Goal: Information Seeking & Learning: Learn about a topic

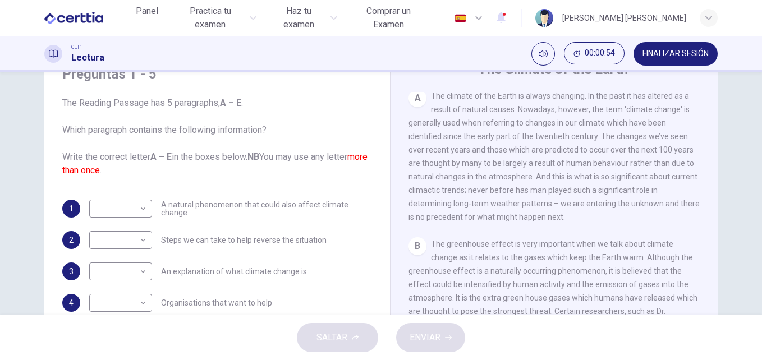
scroll to position [237, 0]
click at [141, 271] on body "Este sitio utiliza cookies, como se explica en nuestra Política de Privacidad .…" at bounding box center [381, 180] width 762 height 360
click at [118, 360] on li "A" at bounding box center [381, 366] width 762 height 13
type input "*"
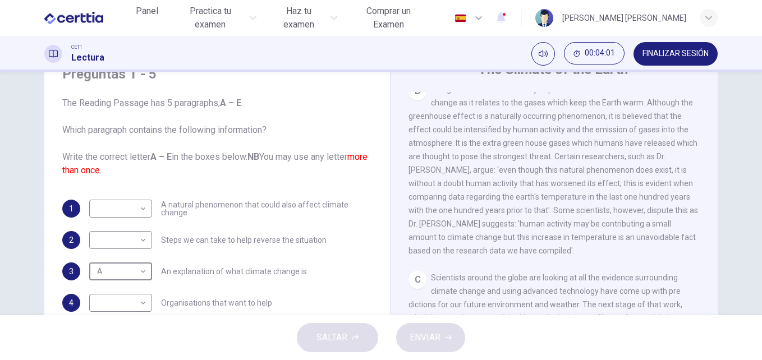
scroll to position [392, 0]
click at [144, 212] on body "Este sitio utiliza cookies, como se explica en nuestra Política de Privacidad .…" at bounding box center [381, 180] width 762 height 360
type input "*"
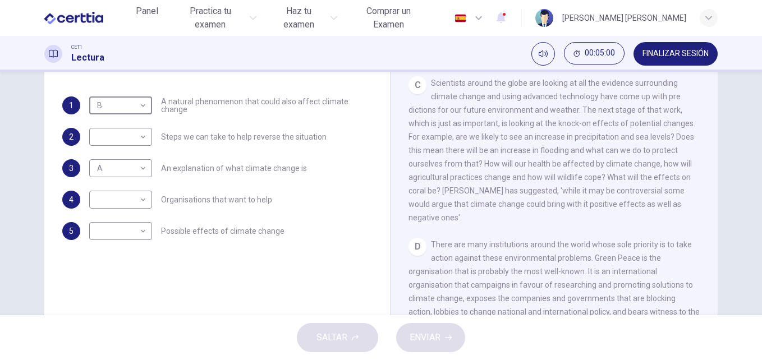
scroll to position [488, 0]
click at [136, 235] on body "Este sitio utiliza cookies, como se explica en nuestra Política de Privacidad .…" at bounding box center [381, 180] width 762 height 360
type input "*"
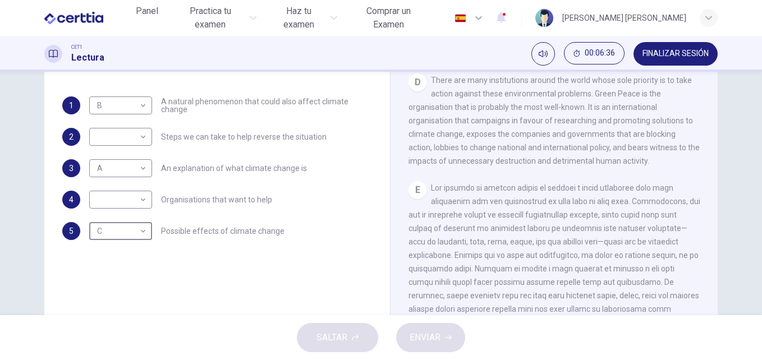
scroll to position [652, 0]
click at [144, 202] on body "Este sitio utiliza cookies, como se explica en nuestra Política de Privacidad .…" at bounding box center [381, 180] width 762 height 360
type input "*"
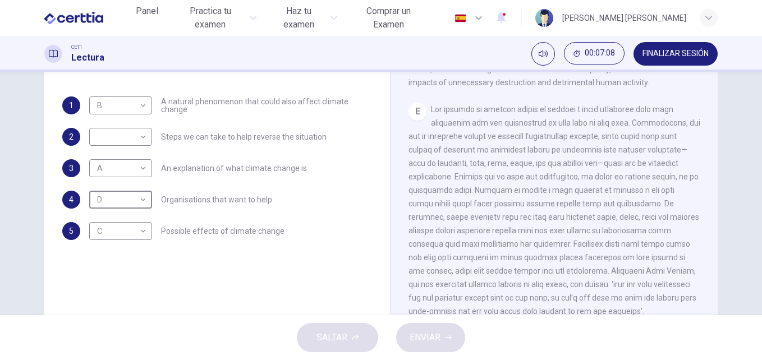
scroll to position [763, 0]
click at [145, 140] on div "​ ​" at bounding box center [120, 137] width 63 height 18
click at [141, 140] on body "Este sitio utiliza cookies, como se explica en nuestra Política de Privacidad .…" at bounding box center [381, 180] width 762 height 360
type input "*"
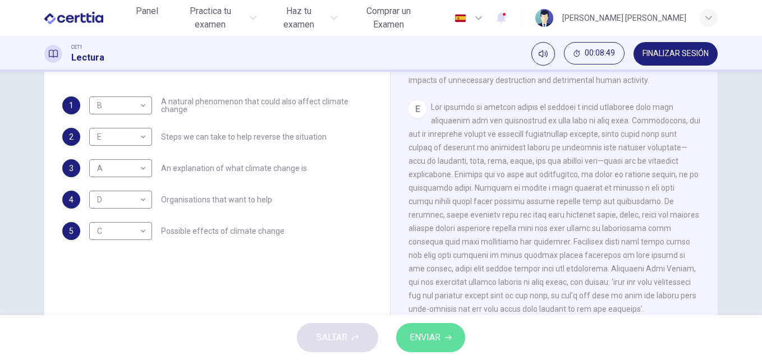
click at [429, 345] on span "ENVIAR" at bounding box center [425, 338] width 31 height 16
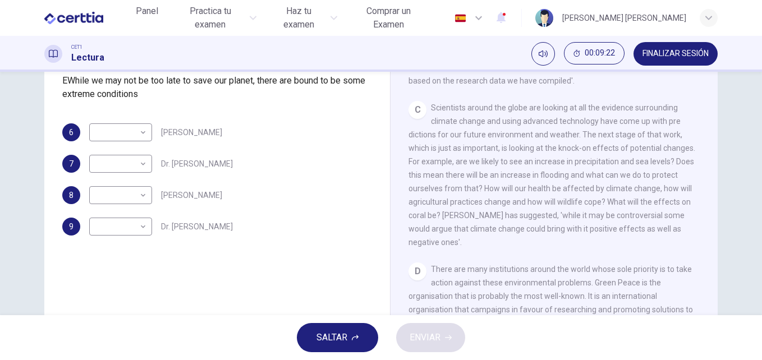
scroll to position [470, 0]
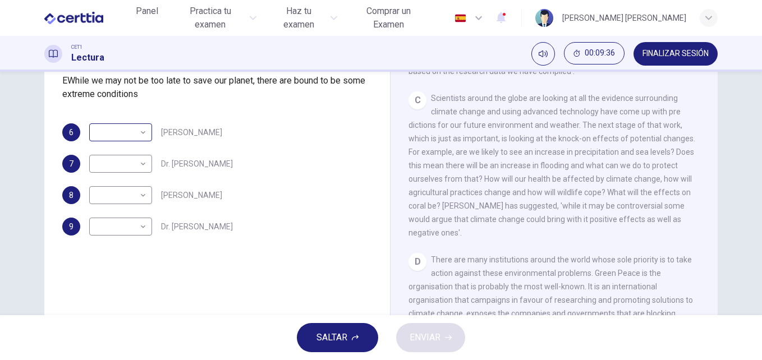
click at [146, 141] on div "​ ​" at bounding box center [120, 133] width 63 height 18
click at [139, 218] on body "Este sitio utiliza cookies, como se explica en nuestra Política de Privacidad .…" at bounding box center [381, 180] width 762 height 360
type input "*"
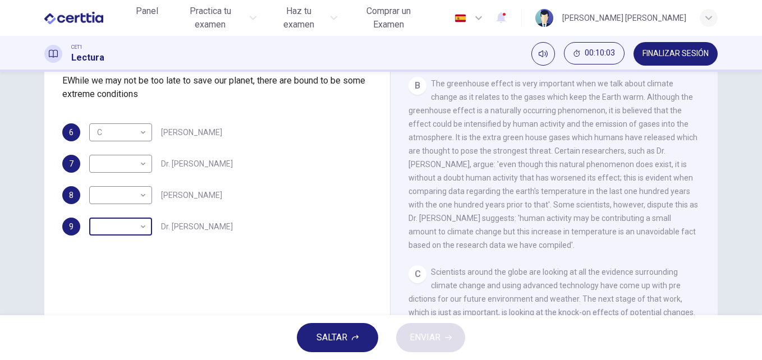
scroll to position [168, 0]
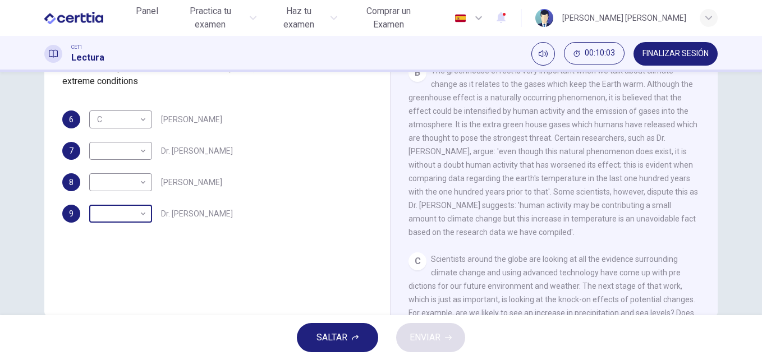
click at [140, 313] on body "Este sitio utiliza cookies, como se explica en nuestra Política de Privacidad .…" at bounding box center [381, 180] width 762 height 360
type input "*"
click at [143, 239] on body "Este sitio utiliza cookies, como se explica en nuestra Política de Privacidad .…" at bounding box center [381, 180] width 762 height 360
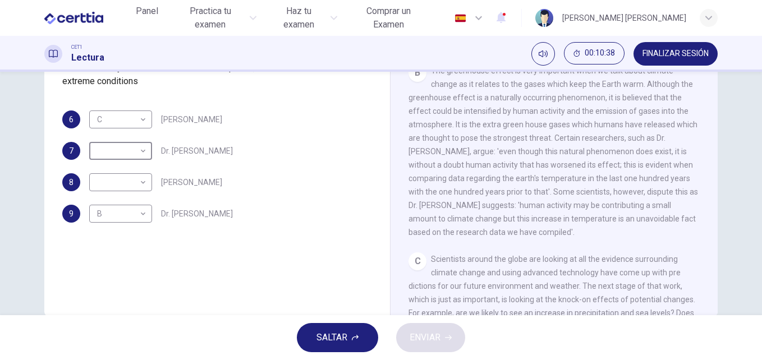
type input "*"
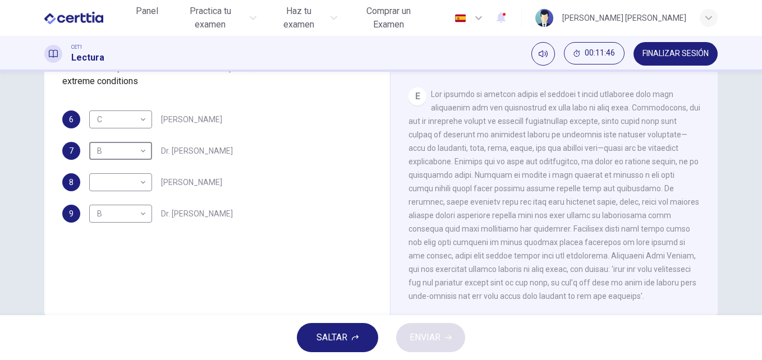
scroll to position [763, 0]
click at [140, 257] on body "Este sitio utiliza cookies, como se explica en nuestra Política de Privacidad .…" at bounding box center [381, 180] width 762 height 360
type input "*"
click at [431, 337] on span "ENVIAR" at bounding box center [425, 338] width 31 height 16
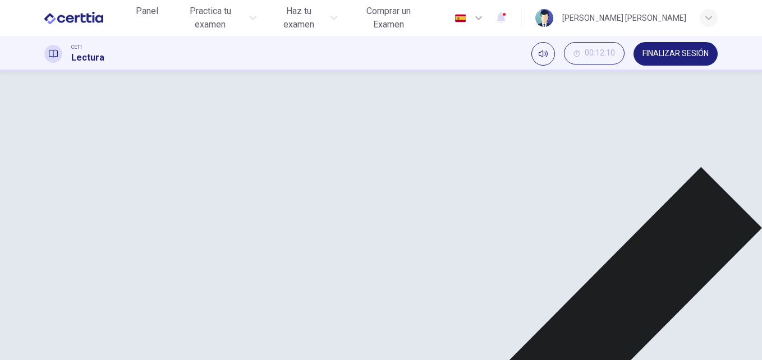
scroll to position [72, 0]
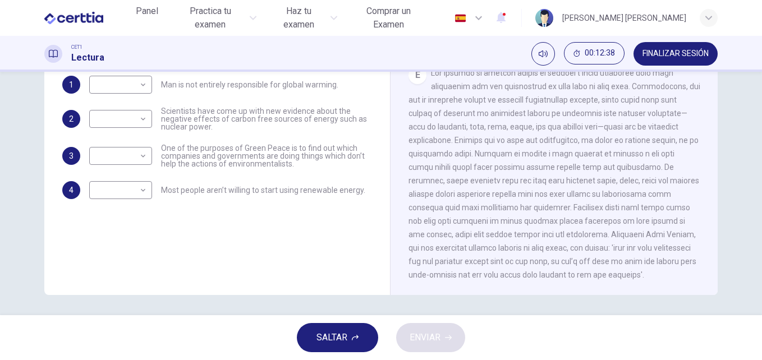
scroll to position [190, 0]
click at [145, 257] on body "Este sitio utiliza cookies, como se explica en nuestra Política de Privacidad .…" at bounding box center [381, 180] width 762 height 360
click at [137, 360] on li "YES" at bounding box center [381, 366] width 762 height 13
type input "***"
click at [145, 184] on body "Este sitio utiliza cookies, como se explica en nuestra Política de Privacidad .…" at bounding box center [381, 180] width 762 height 360
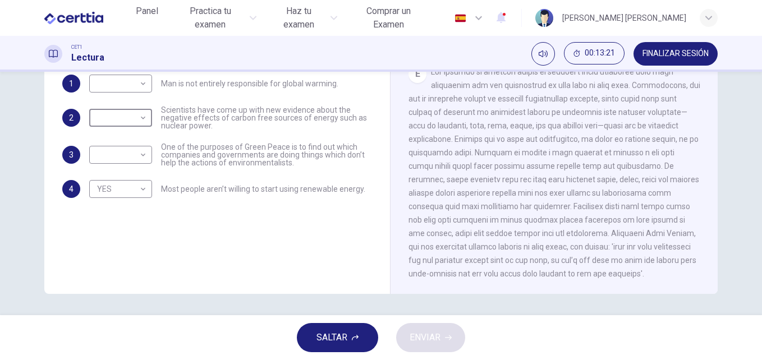
type input "*********"
click at [144, 156] on body "Este sitio utiliza cookies, como se explica en nuestra Política de Privacidad .…" at bounding box center [381, 180] width 762 height 360
click at [139, 360] on li "YES" at bounding box center [381, 366] width 762 height 13
type input "***"
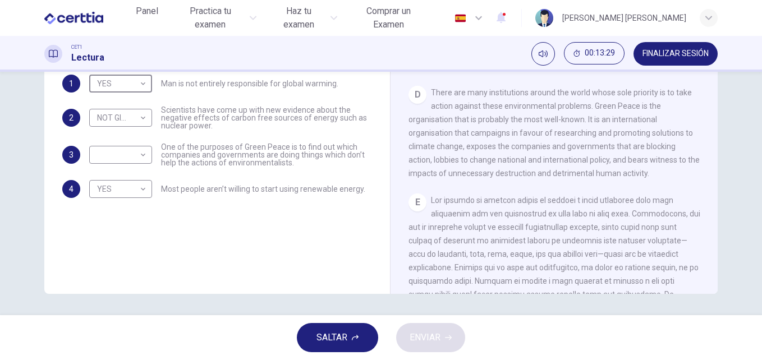
scroll to position [604, 0]
click at [140, 227] on body "Este sitio utiliza cookies, como se explica en nuestra Política de Privacidad .…" at bounding box center [381, 180] width 762 height 360
click at [112, 360] on li "YES" at bounding box center [381, 366] width 762 height 13
type input "***"
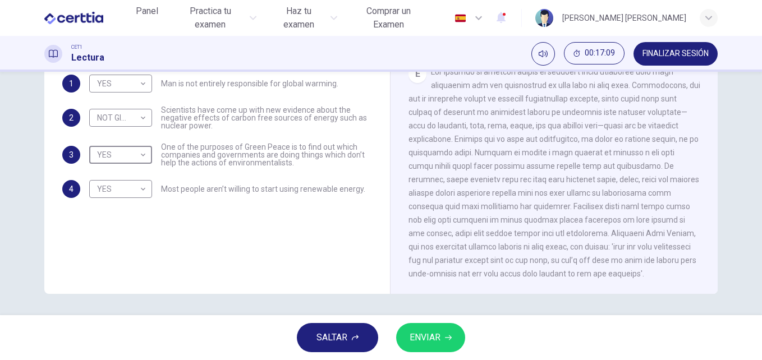
scroll to position [756, 0]
click at [142, 257] on body "Este sitio utiliza cookies, como se explica en nuestra Política de Privacidad .…" at bounding box center [381, 180] width 762 height 360
type input "**"
click at [425, 332] on span "ENVIAR" at bounding box center [425, 338] width 31 height 16
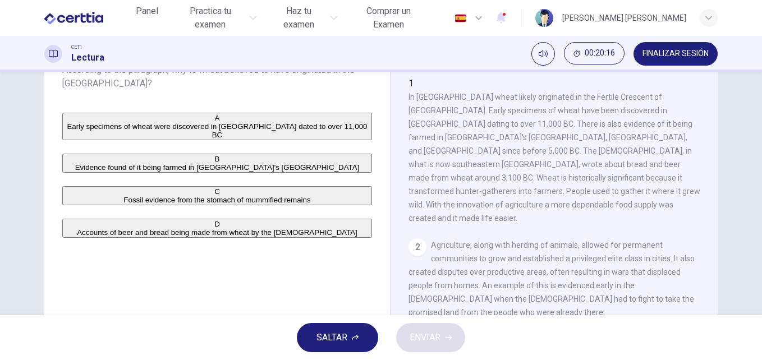
scroll to position [67, 0]
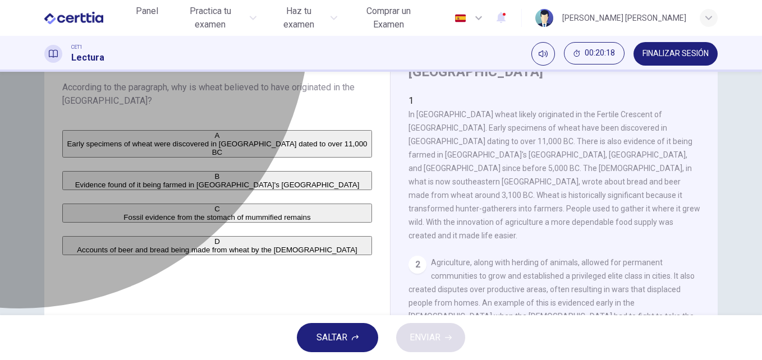
click at [80, 140] on div "A" at bounding box center [217, 135] width 308 height 8
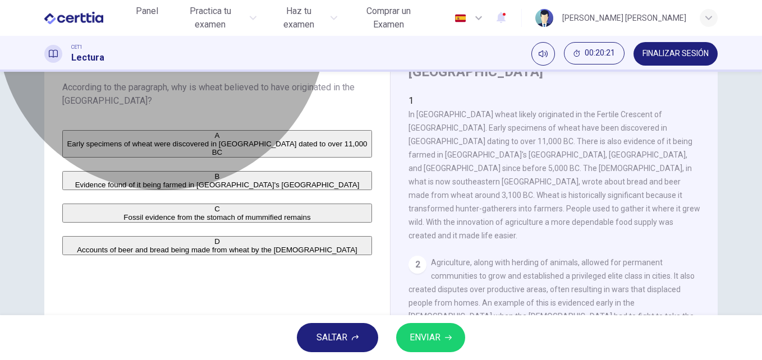
click at [222, 190] on button "B Evidence found of it being farmed in [GEOGRAPHIC_DATA]'s [GEOGRAPHIC_DATA]" at bounding box center [217, 180] width 310 height 19
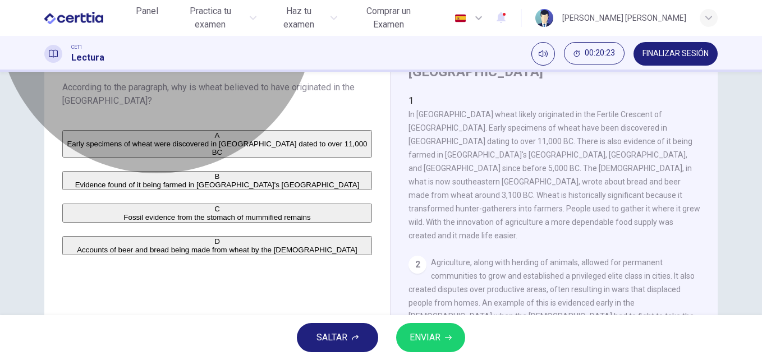
click at [217, 145] on span "Early specimens of wheat were discovered in [GEOGRAPHIC_DATA] dated to over 11,…" at bounding box center [217, 148] width 300 height 17
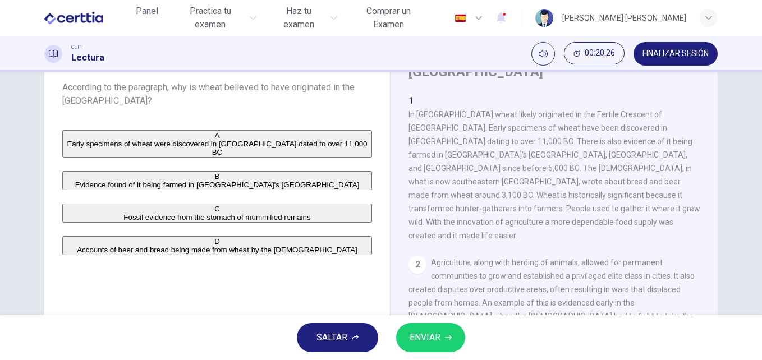
click at [414, 256] on div "2" at bounding box center [418, 265] width 18 height 18
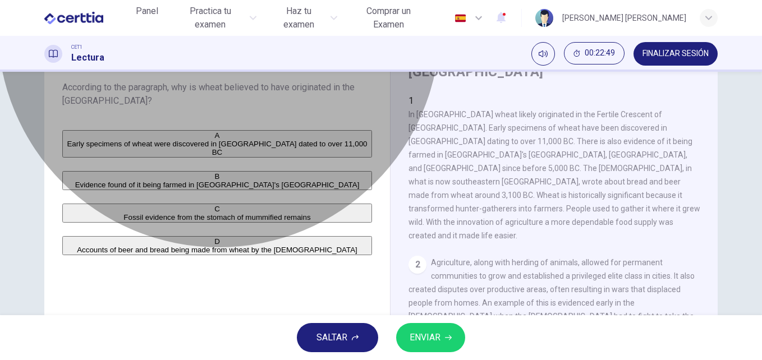
click at [279, 157] on span "Early specimens of wheat were discovered in [GEOGRAPHIC_DATA] dated to over 11,…" at bounding box center [217, 148] width 300 height 17
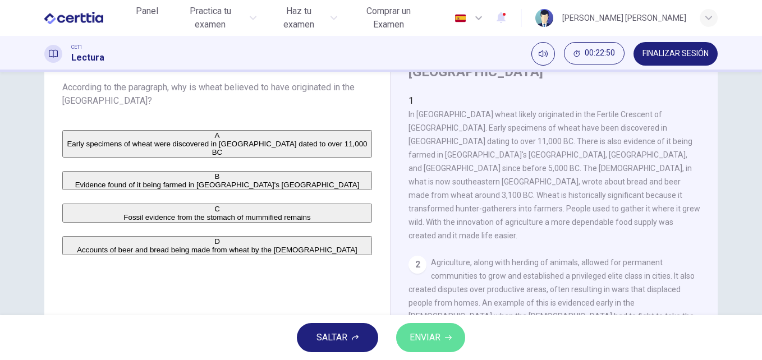
click at [434, 339] on span "ENVIAR" at bounding box center [425, 338] width 31 height 16
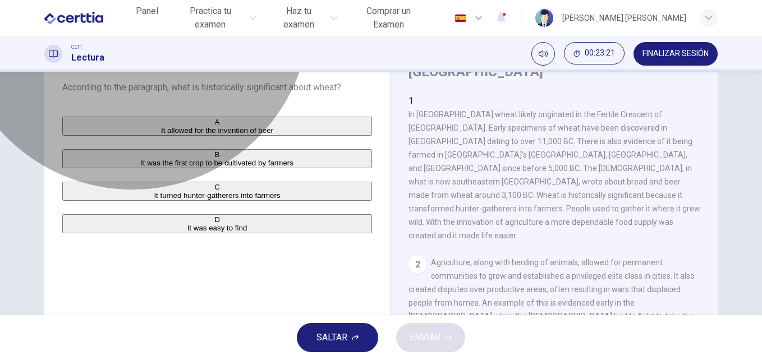
click at [193, 200] on span "It turned hunter-gatherers into farmers" at bounding box center [217, 195] width 126 height 8
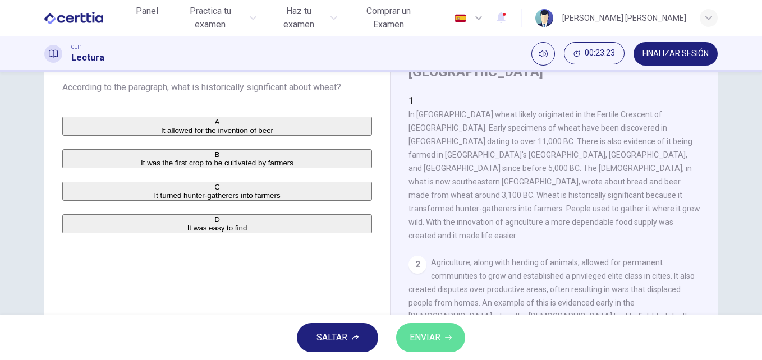
click at [431, 336] on span "ENVIAR" at bounding box center [425, 338] width 31 height 16
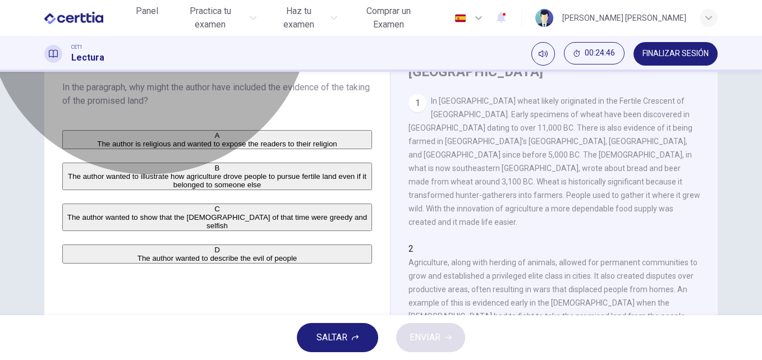
click at [209, 189] on span "The author wanted to illustrate how agriculture drove people to pursue fertile …" at bounding box center [217, 180] width 299 height 17
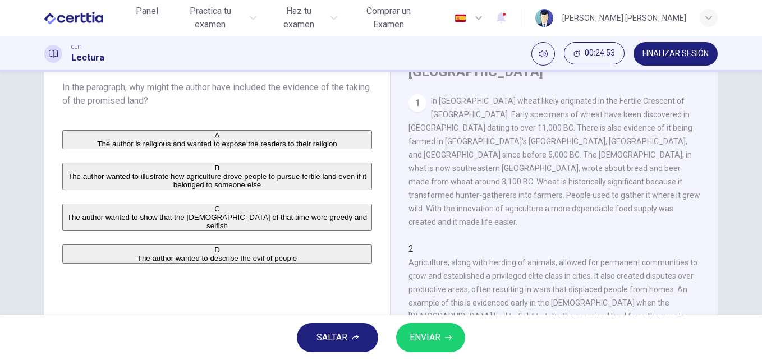
click at [447, 335] on icon "button" at bounding box center [448, 338] width 7 height 7
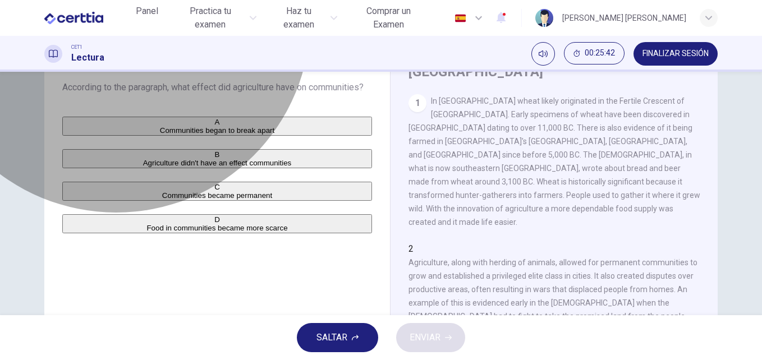
click at [176, 200] on span "Communities became permanent" at bounding box center [217, 195] width 110 height 8
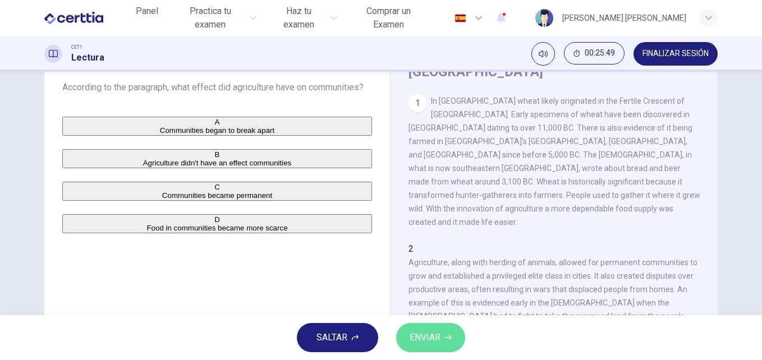
click at [431, 327] on button "ENVIAR" at bounding box center [430, 337] width 69 height 29
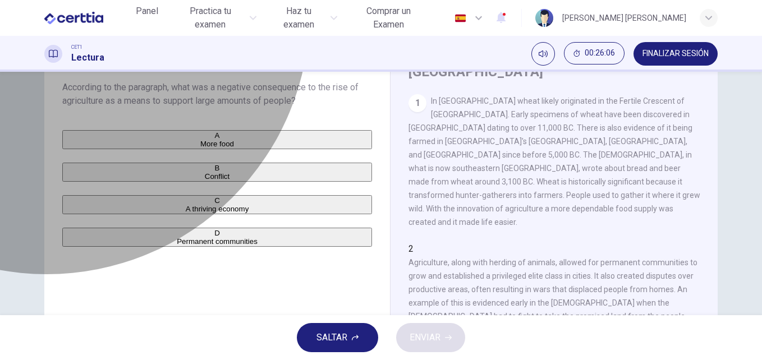
click at [205, 181] on span "Conflict" at bounding box center [217, 176] width 25 height 8
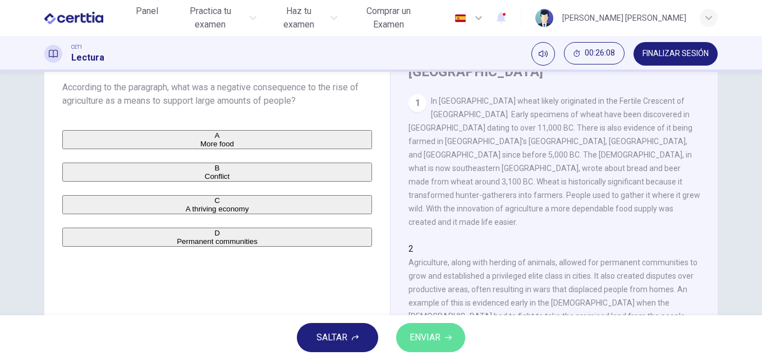
click at [444, 334] on button "ENVIAR" at bounding box center [430, 337] width 69 height 29
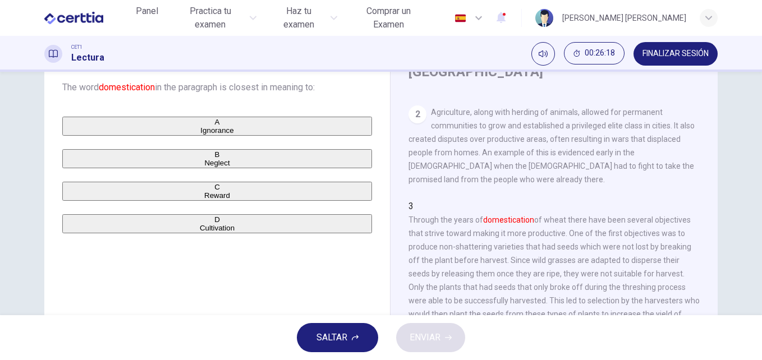
scroll to position [141, 0]
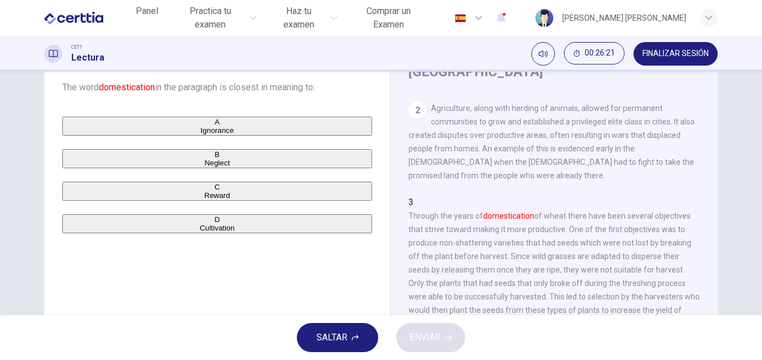
click at [200, 232] on span "Cultivation" at bounding box center [217, 228] width 35 height 8
click at [456, 346] on button "ENVIAR" at bounding box center [430, 337] width 69 height 29
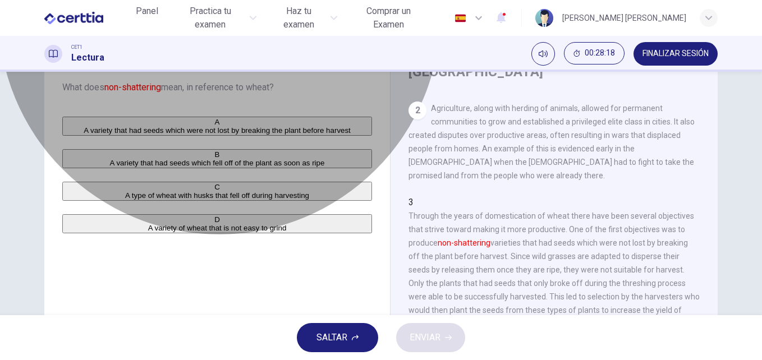
click at [280, 131] on span "A variety that had seeds which were not lost by breaking the plant before harve…" at bounding box center [217, 130] width 267 height 8
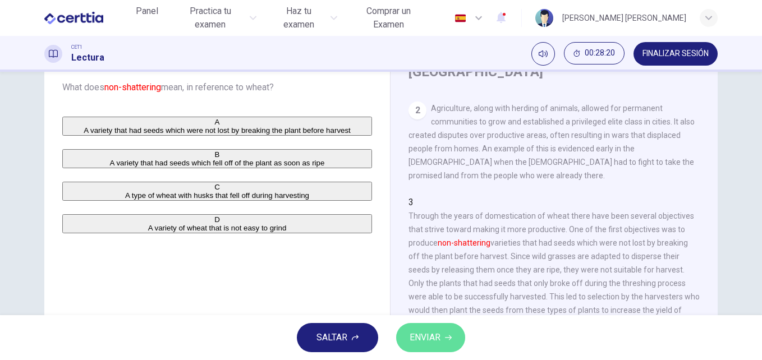
click at [431, 336] on span "ENVIAR" at bounding box center [425, 338] width 31 height 16
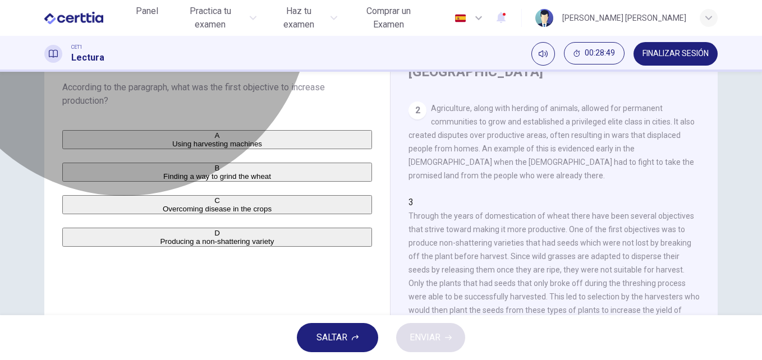
click at [184, 246] on span "Producing a non-shattering variety" at bounding box center [217, 241] width 114 height 8
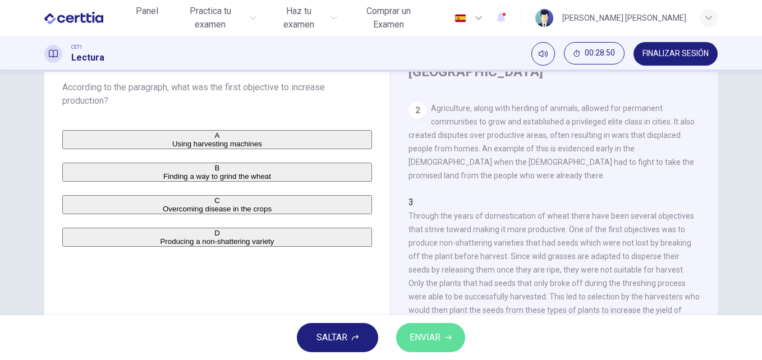
click at [429, 338] on span "ENVIAR" at bounding box center [425, 338] width 31 height 16
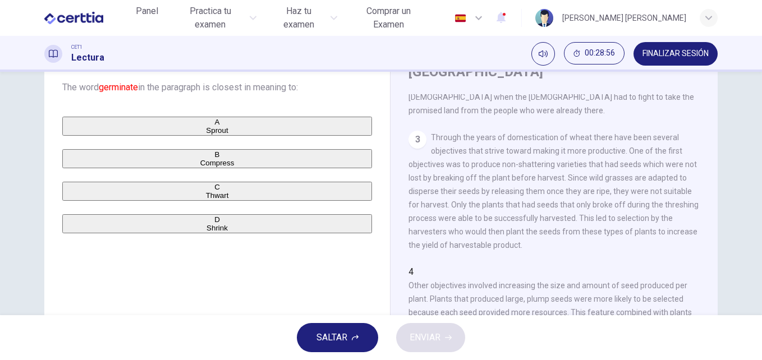
scroll to position [232, 0]
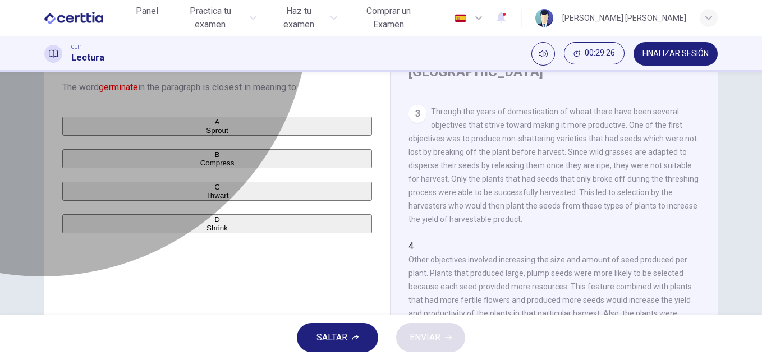
click at [206, 126] on span "Sprout" at bounding box center [217, 130] width 22 height 8
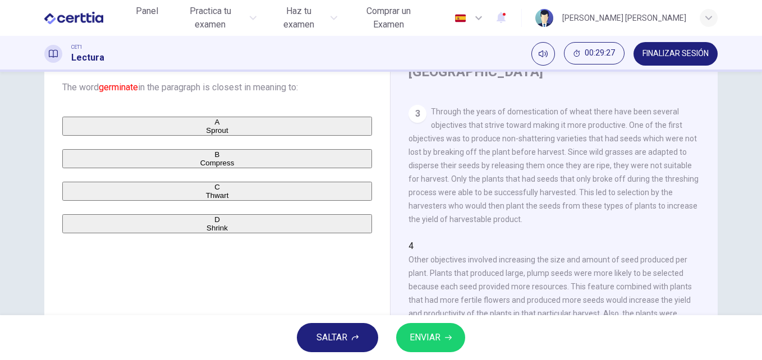
click at [442, 335] on button "ENVIAR" at bounding box center [430, 337] width 69 height 29
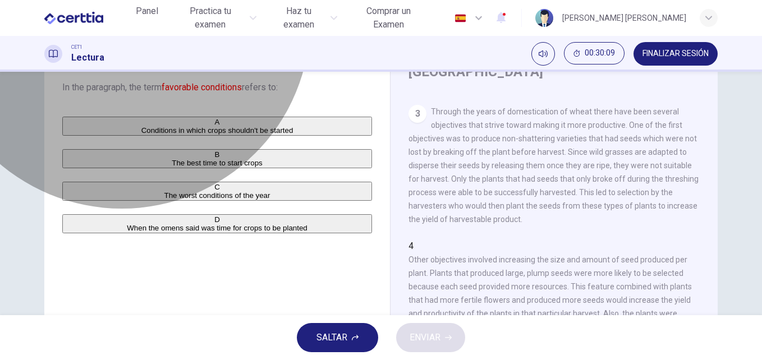
click at [182, 168] on button "B The best time to start crops" at bounding box center [217, 158] width 310 height 19
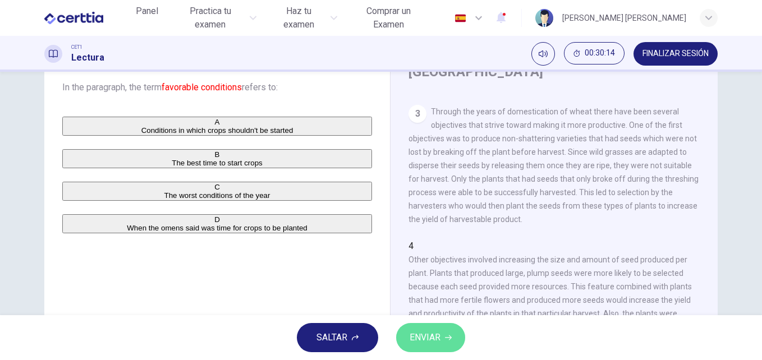
click at [453, 344] on button "ENVIAR" at bounding box center [430, 337] width 69 height 29
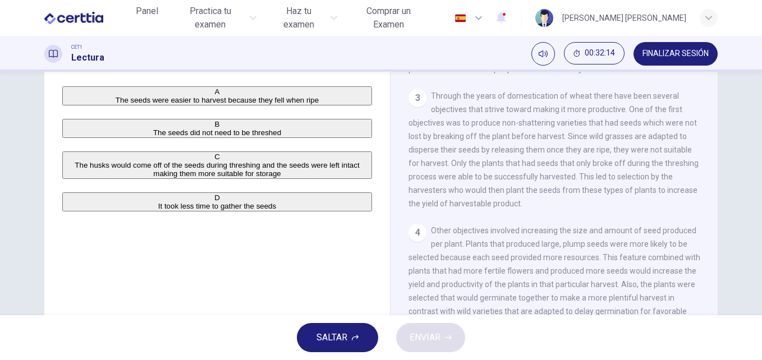
scroll to position [99, 0]
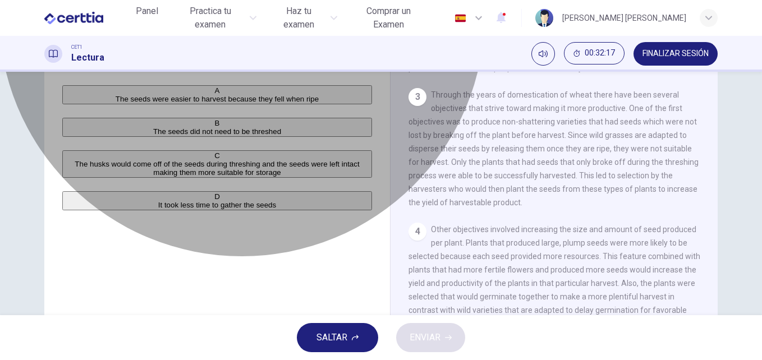
click at [302, 99] on span "The seeds were easier to harvest because they fell when ripe" at bounding box center [217, 99] width 203 height 8
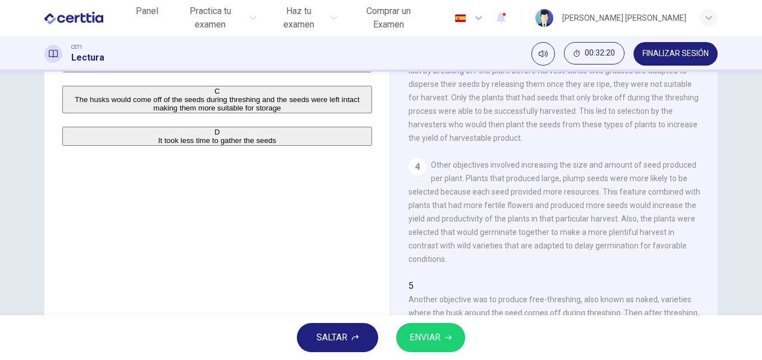
scroll to position [191, 0]
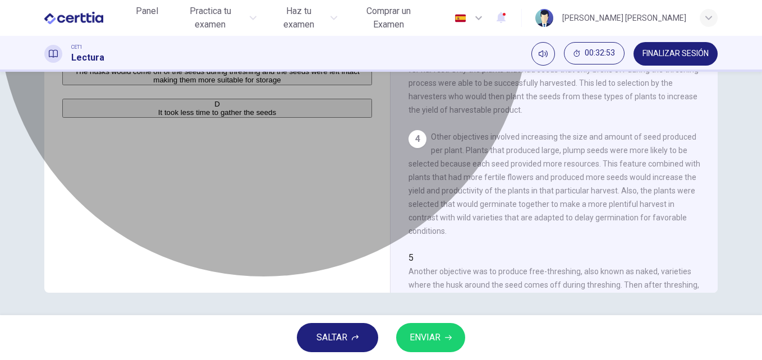
click at [324, 84] on span "The husks would come off of the seeds during threshing and the seeds were left …" at bounding box center [217, 75] width 285 height 17
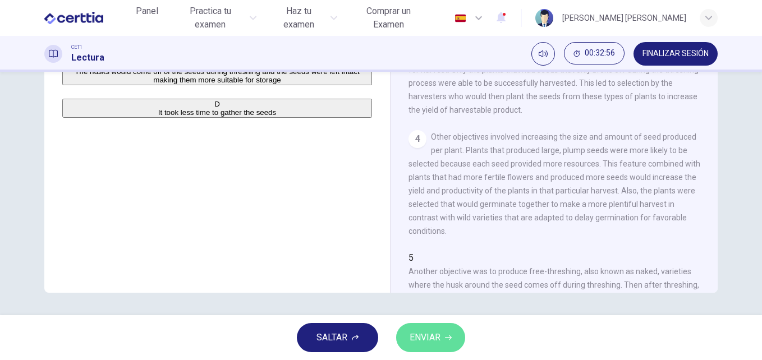
click at [438, 328] on button "ENVIAR" at bounding box center [430, 337] width 69 height 29
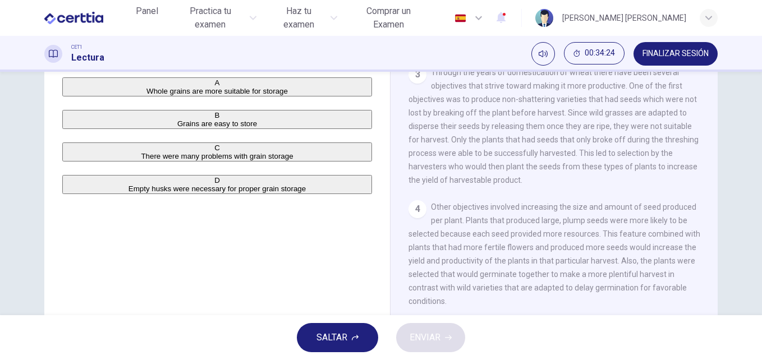
scroll to position [104, 0]
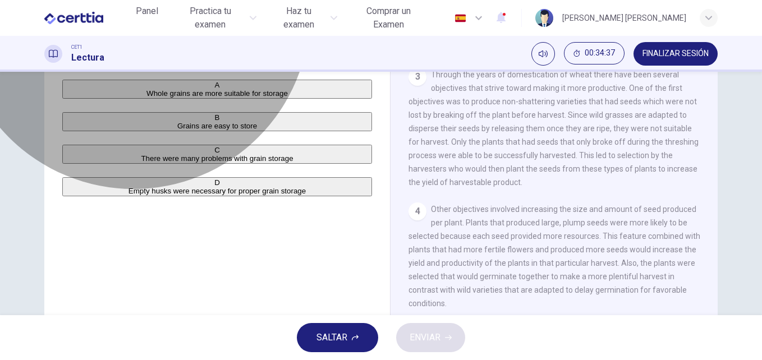
click at [194, 163] on span "There were many problems with grain storage" at bounding box center [217, 158] width 152 height 8
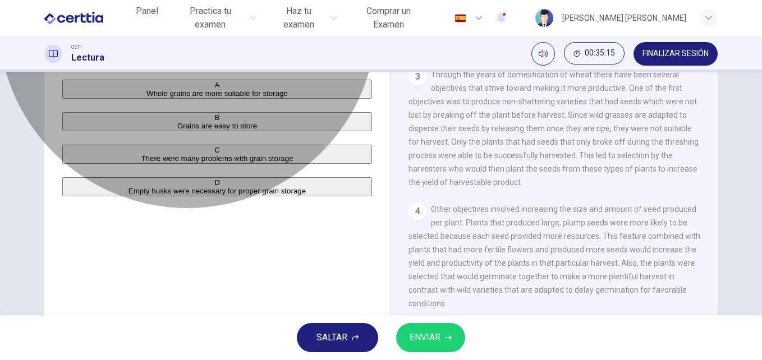
click at [248, 195] on span "Empty husks were necessary for proper grain storage" at bounding box center [217, 191] width 177 height 8
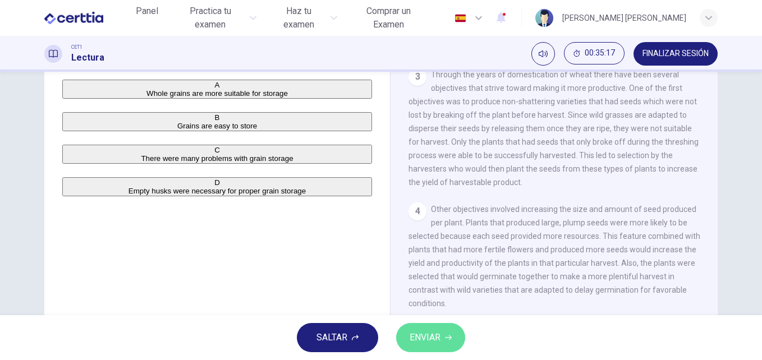
click at [437, 344] on span "ENVIAR" at bounding box center [425, 338] width 31 height 16
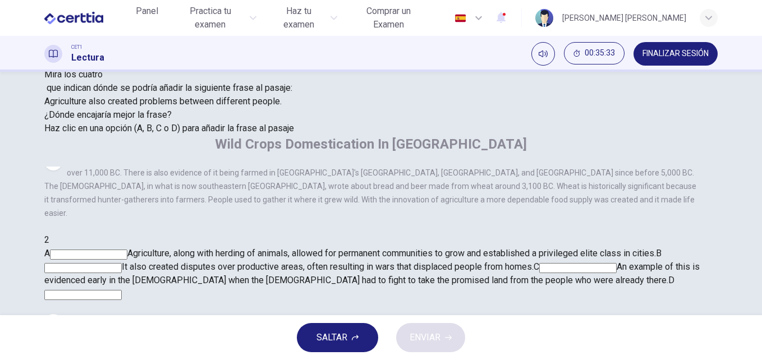
scroll to position [90, 0]
click at [127, 249] on input at bounding box center [88, 254] width 77 height 10
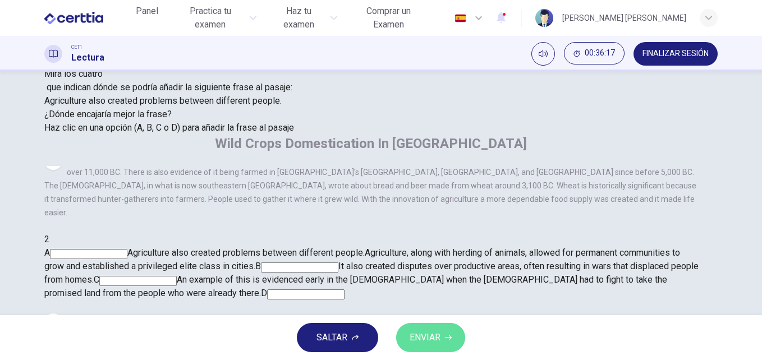
click at [429, 342] on span "ENVIAR" at bounding box center [425, 338] width 31 height 16
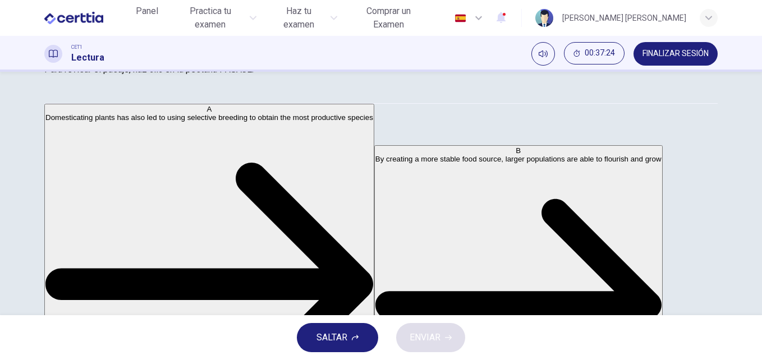
scroll to position [0, 0]
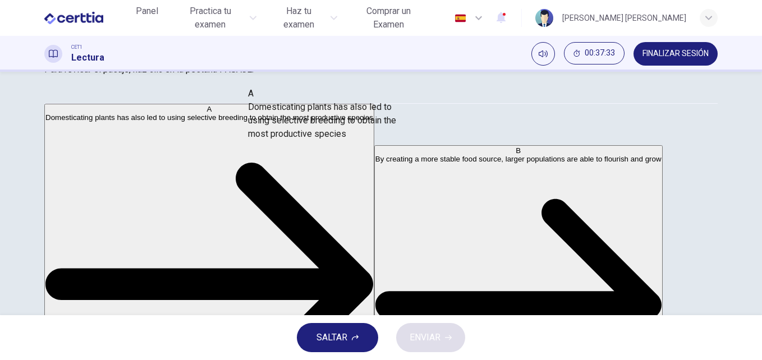
drag, startPoint x: 179, startPoint y: 134, endPoint x: 369, endPoint y: 125, distance: 191.1
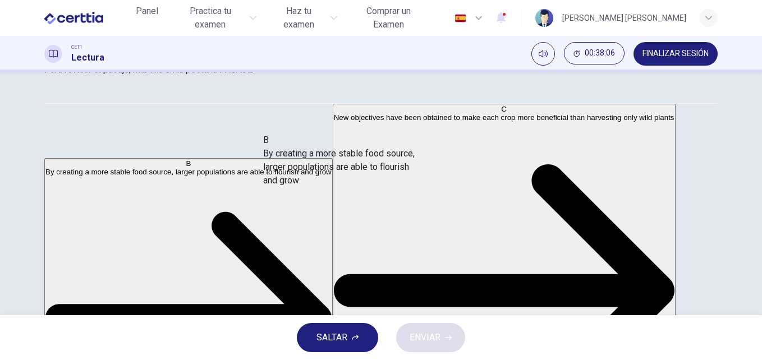
drag, startPoint x: 174, startPoint y: 132, endPoint x: 385, endPoint y: 171, distance: 214.6
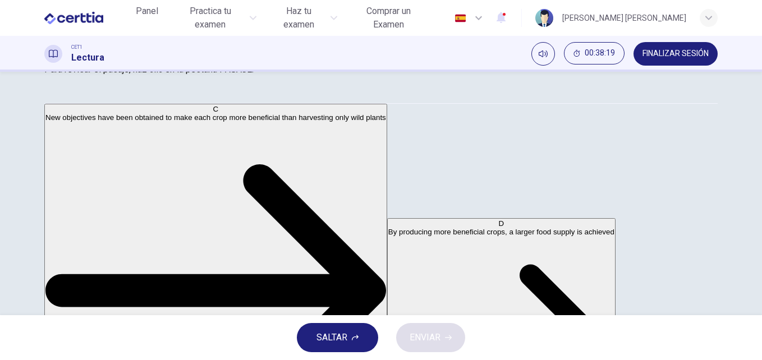
scroll to position [74, 0]
drag, startPoint x: 134, startPoint y: 192, endPoint x: 332, endPoint y: 209, distance: 198.3
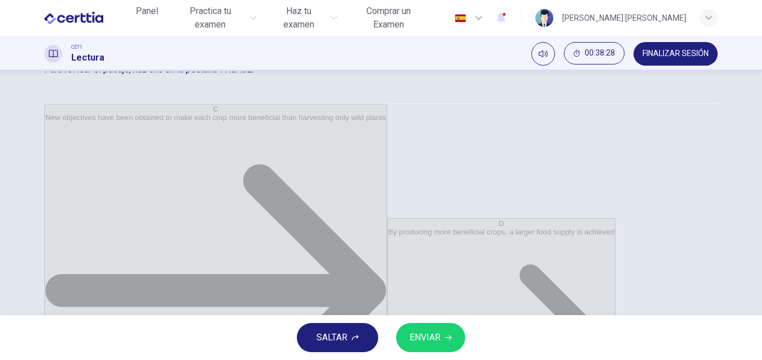
scroll to position [20, 0]
click at [431, 336] on span "ENVIAR" at bounding box center [425, 338] width 31 height 16
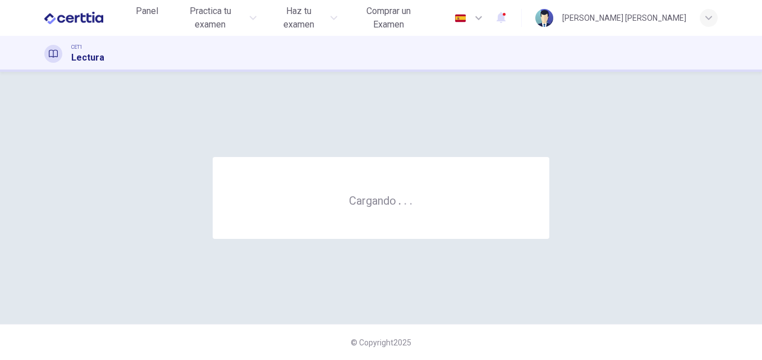
scroll to position [0, 0]
